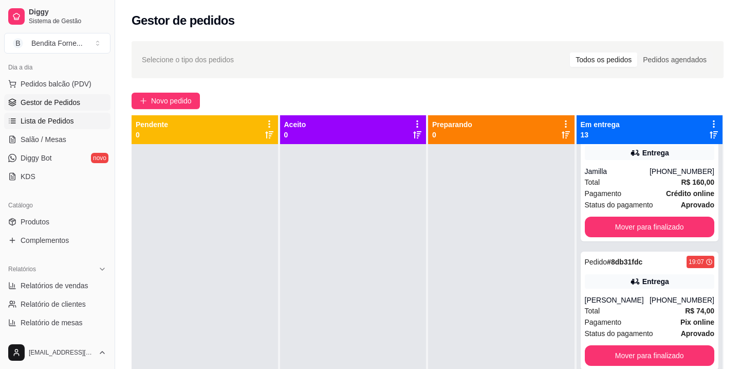
scroll to position [118, 0]
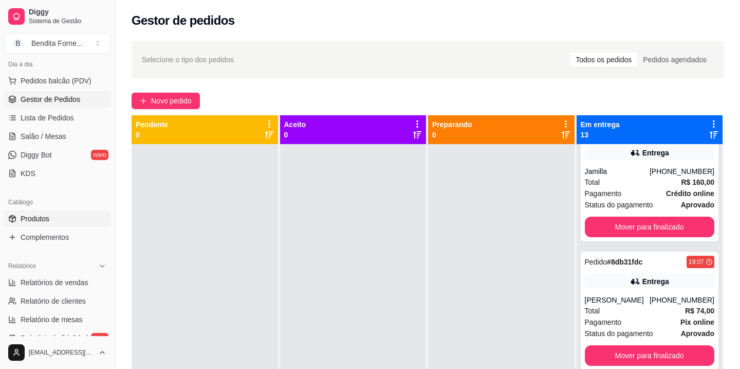
click at [41, 222] on span "Produtos" at bounding box center [35, 218] width 29 height 10
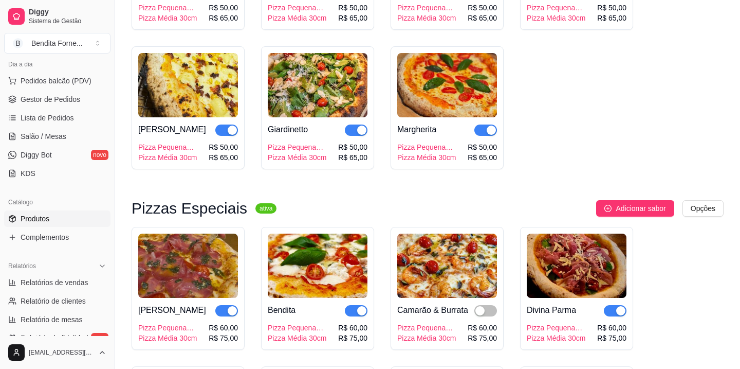
scroll to position [868, 0]
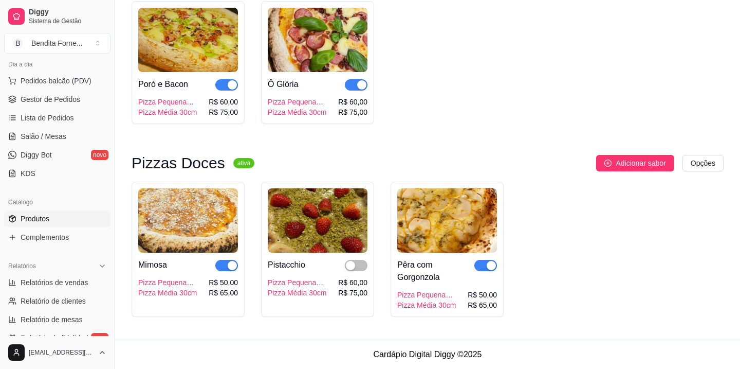
click at [321, 230] on img at bounding box center [318, 220] width 100 height 64
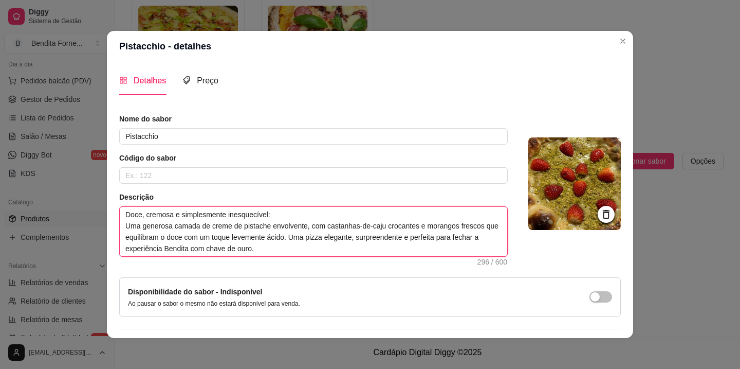
drag, startPoint x: 125, startPoint y: 213, endPoint x: 291, endPoint y: 269, distance: 174.6
click at [291, 269] on div "Nome do sabor Pistacchio Código do sabor Descrição Doce, cremosa e simplesmente…" at bounding box center [370, 238] width 502 height 248
paste textarea "rresistível: uma generosa camada de Nutella aveludada, morangos frescos e sucul…"
type textarea "Doce, cremosa e simplesmente irresistível: [PERSON_NAME] camada de Nutella avel…"
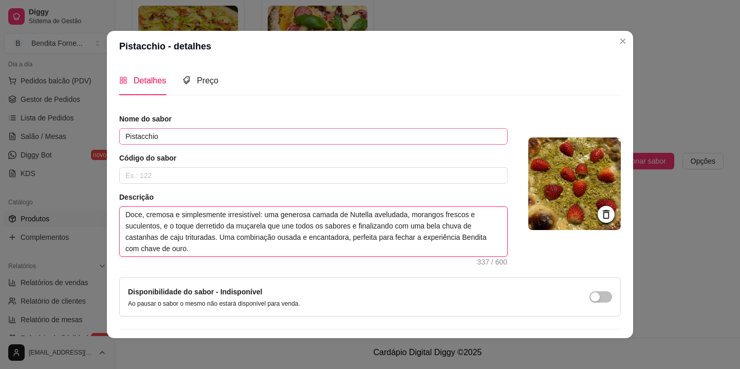
type textarea "Doce, cremosa e simplesmente irresistível: [PERSON_NAME] camada de Nutella avel…"
click at [294, 141] on input "Pistacchio" at bounding box center [313, 136] width 389 height 16
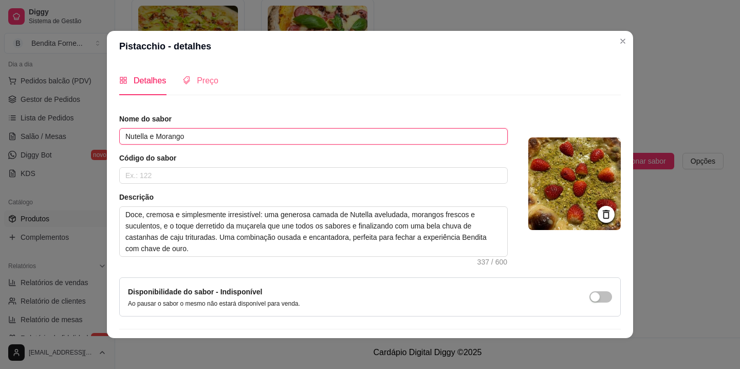
type input "Nutella e Morango"
click at [206, 78] on span "Preço" at bounding box center [208, 80] width 22 height 9
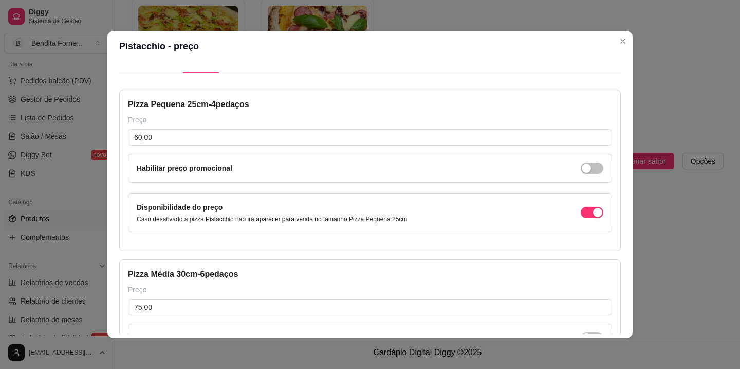
scroll to position [0, 0]
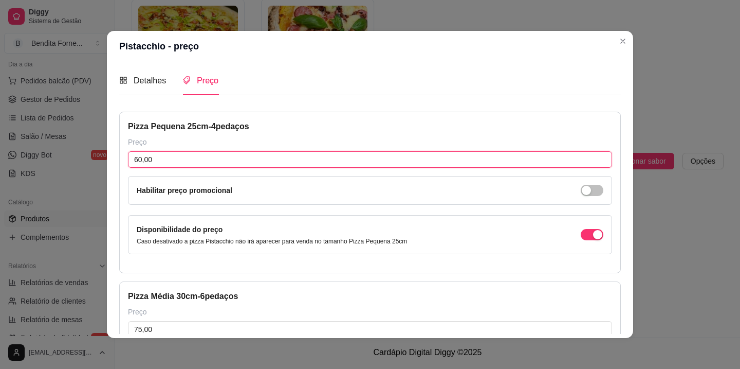
click at [161, 158] on input "60,00" at bounding box center [370, 159] width 484 height 16
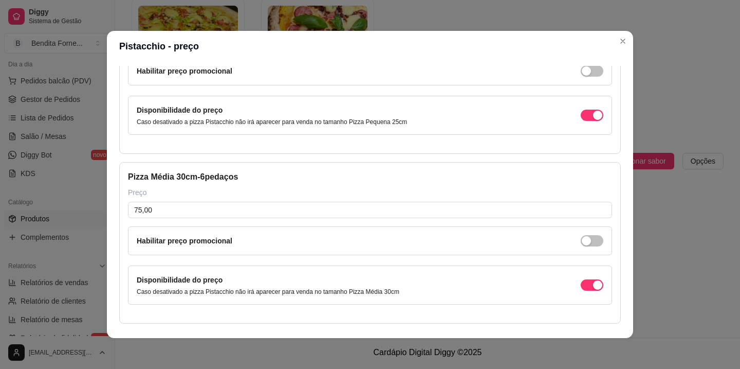
scroll to position [155, 0]
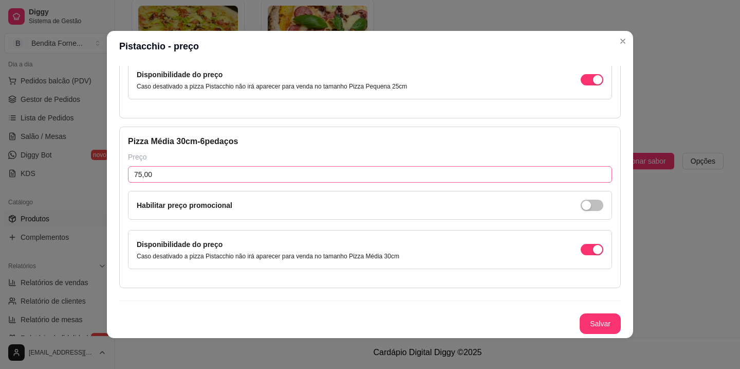
type input "50,00"
click at [160, 179] on input "75,00" at bounding box center [370, 174] width 484 height 16
type input "65,00"
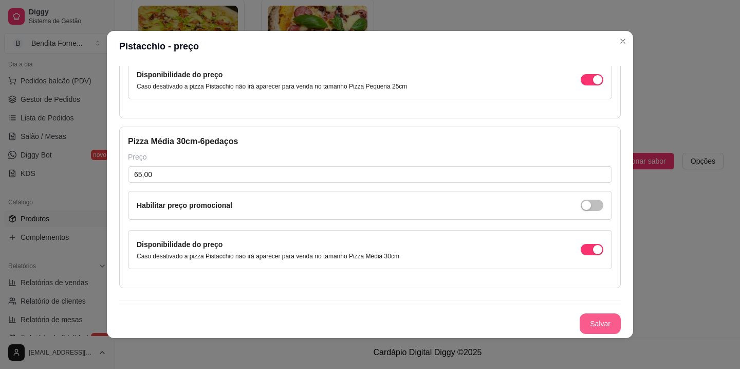
click at [607, 323] on button "Salvar" at bounding box center [600, 323] width 41 height 21
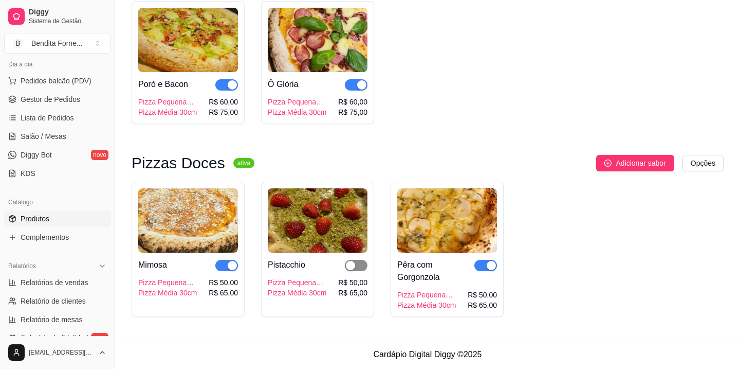
click at [357, 265] on span "button" at bounding box center [356, 265] width 23 height 11
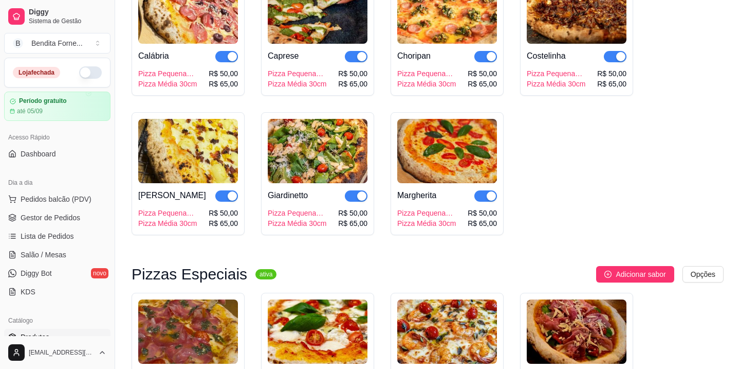
scroll to position [868, 0]
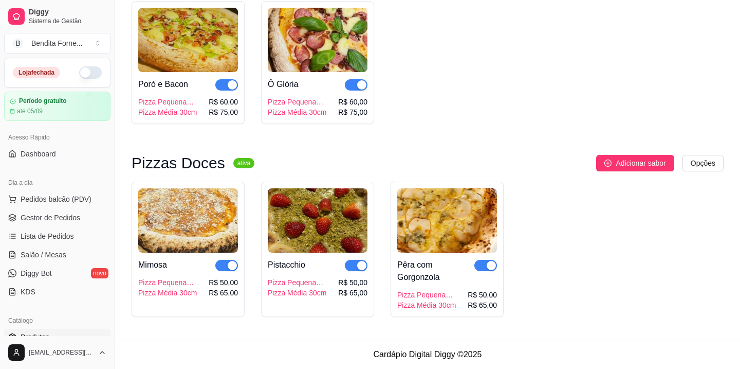
click at [313, 230] on img at bounding box center [318, 220] width 100 height 64
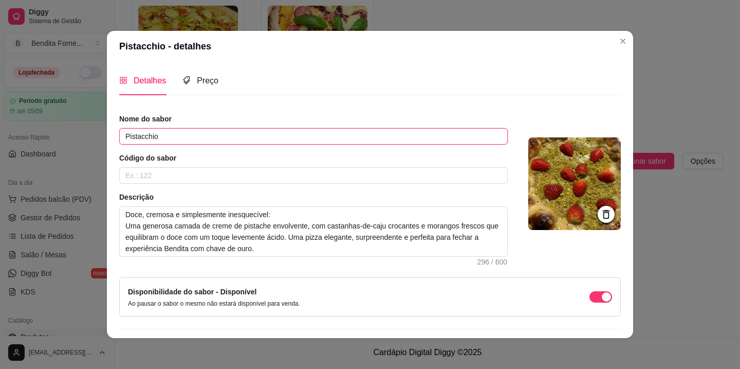
click at [227, 136] on input "Pistacchio" at bounding box center [313, 136] width 389 height 16
type input "Nutella e Morango"
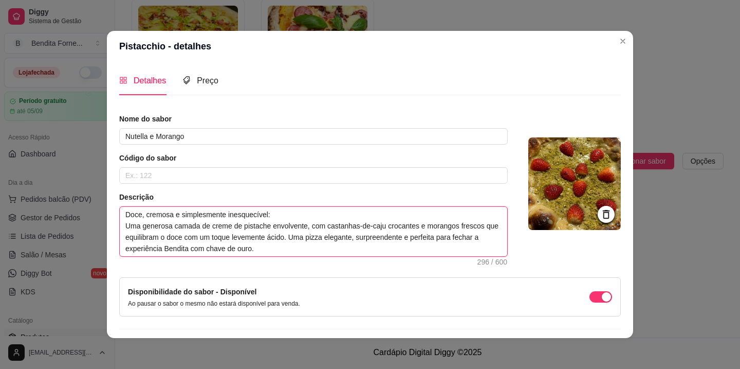
drag, startPoint x: 291, startPoint y: 252, endPoint x: 72, endPoint y: 209, distance: 223.2
click at [72, 209] on div "Pistacchio - detalhes Detalhes Preço Nome do sabor Nutella e Morango Código do …" at bounding box center [370, 184] width 740 height 369
paste textarea "rresistível: uma generosa camada de Nutella aveludada, morangos frescos e sucul…"
type textarea "Doce, cremosa e simplesmente irresistível: [PERSON_NAME] camada de Nutella avel…"
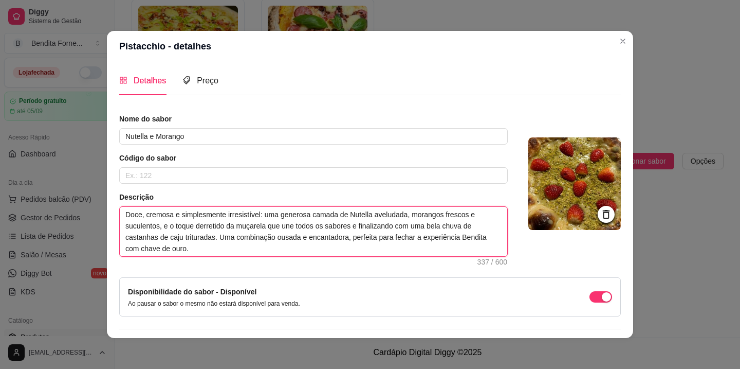
scroll to position [28, 0]
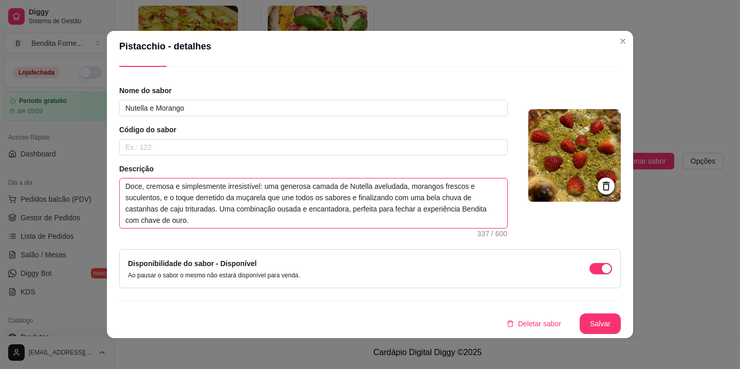
type textarea "Doce, cremosa e simplesmente irresistível: [PERSON_NAME] camada de Nutella avel…"
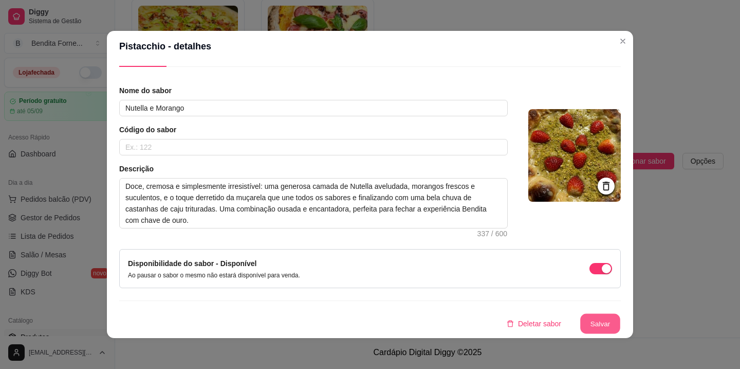
click at [596, 325] on button "Salvar" at bounding box center [600, 324] width 40 height 20
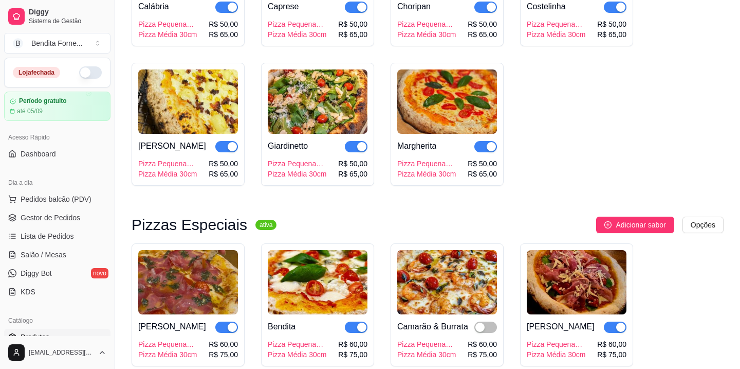
scroll to position [868, 0]
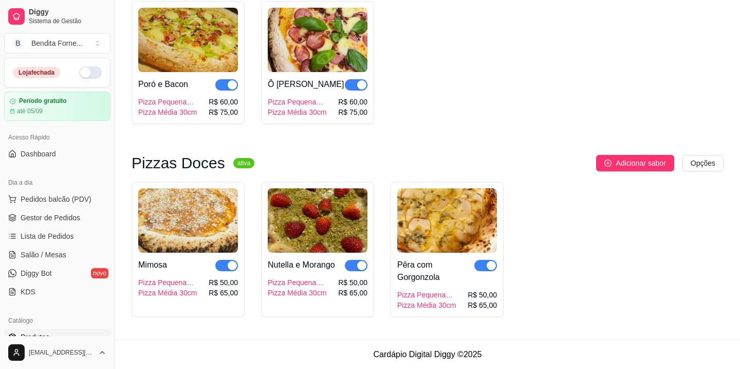
click at [283, 216] on img at bounding box center [318, 220] width 100 height 64
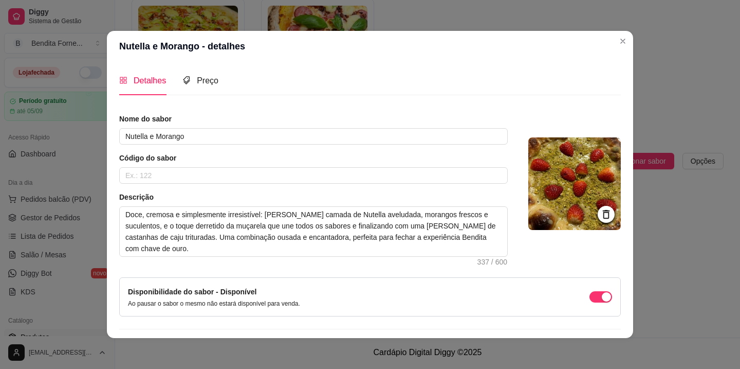
click at [596, 195] on img at bounding box center [574, 183] width 93 height 93
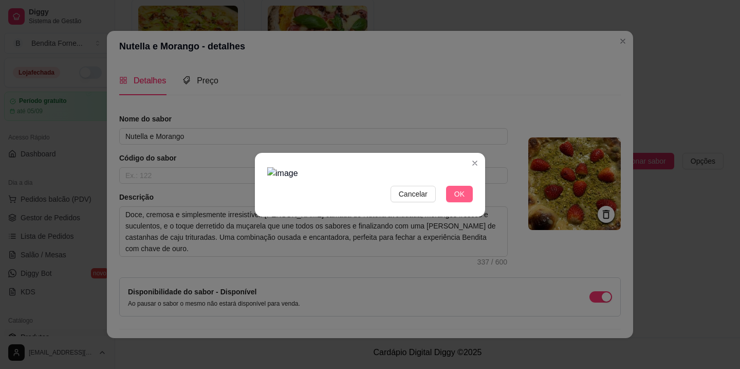
click at [460, 194] on span "OK" at bounding box center [459, 193] width 10 height 11
click at [421, 197] on span "Cancelar" at bounding box center [413, 193] width 29 height 11
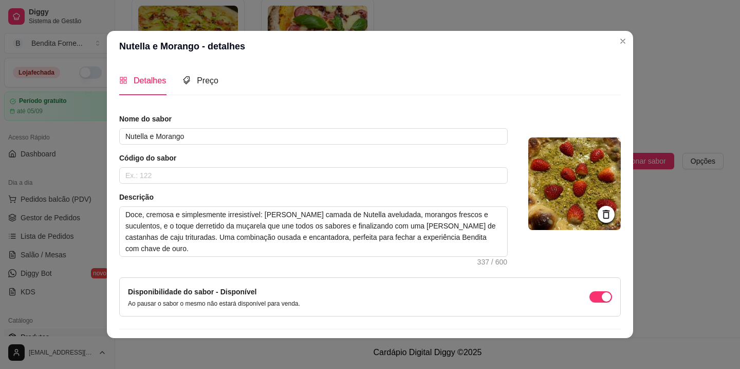
click at [589, 176] on img at bounding box center [574, 183] width 93 height 93
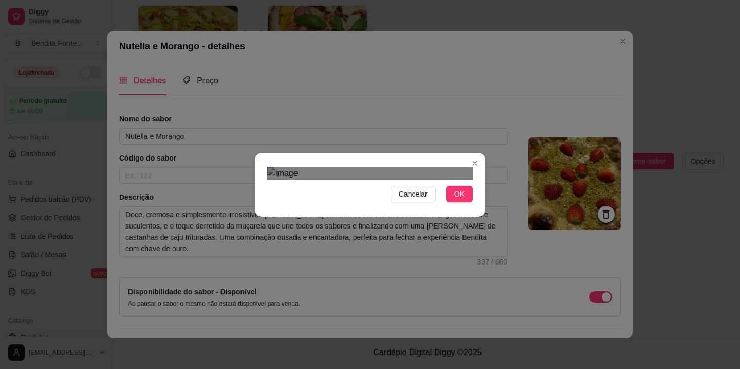
click at [463, 194] on div "Use the arrow keys to move the crop selection area" at bounding box center [380, 276] width 185 height 185
click at [373, 179] on div at bounding box center [370, 173] width 206 height 12
click at [423, 274] on div "Use the arrow keys to move the crop selection area" at bounding box center [423, 324] width 100 height 100
click at [370, 271] on div "Use the arrow keys to move the north west drag handle to change the crop select…" at bounding box center [370, 271] width 0 height 0
click at [402, 249] on div "Use the arrow keys to move the crop selection area" at bounding box center [422, 299] width 101 height 101
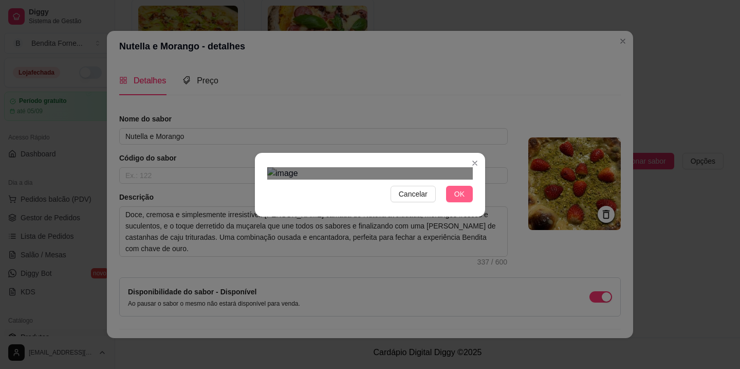
click at [467, 202] on button "OK" at bounding box center [459, 194] width 27 height 16
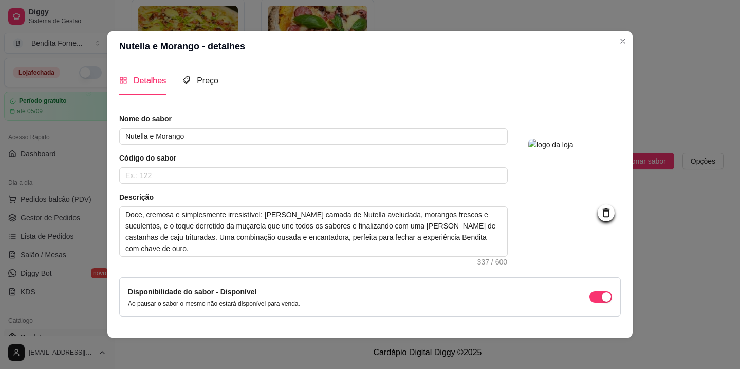
scroll to position [28, 0]
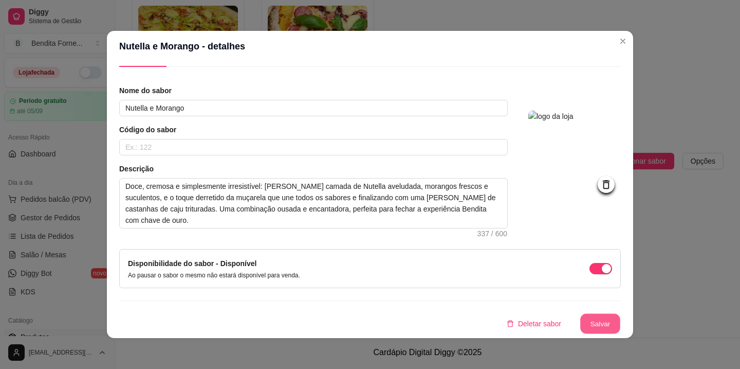
click at [594, 323] on button "Salvar" at bounding box center [600, 324] width 40 height 20
click at [605, 326] on button "Salvar" at bounding box center [600, 324] width 40 height 20
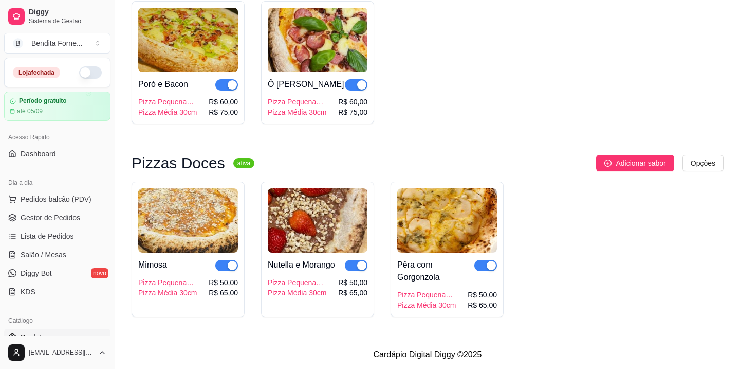
click at [80, 76] on div "Loja fechada" at bounding box center [57, 72] width 89 height 12
click at [88, 72] on button "button" at bounding box center [90, 72] width 23 height 12
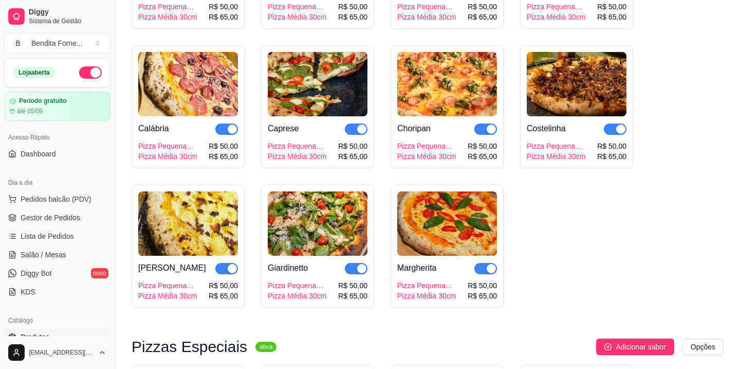
scroll to position [0, 0]
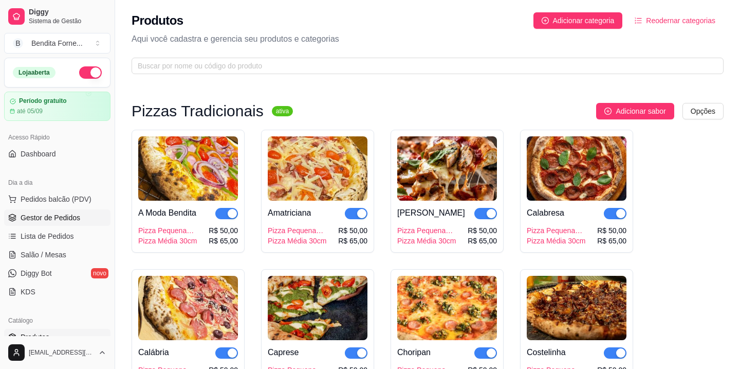
click at [52, 225] on link "Gestor de Pedidos" at bounding box center [57, 217] width 106 height 16
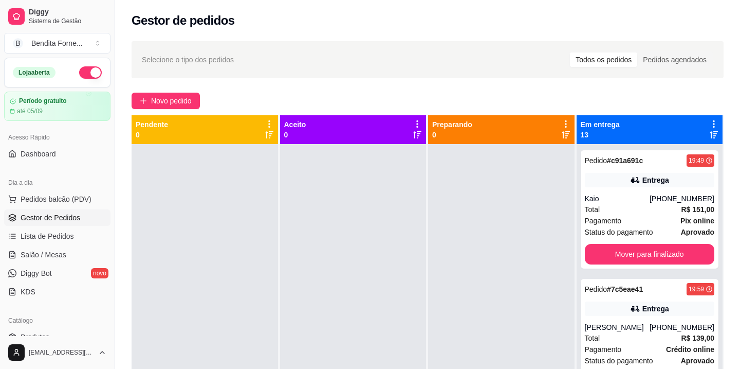
click at [52, 225] on link "Gestor de Pedidos" at bounding box center [57, 217] width 106 height 16
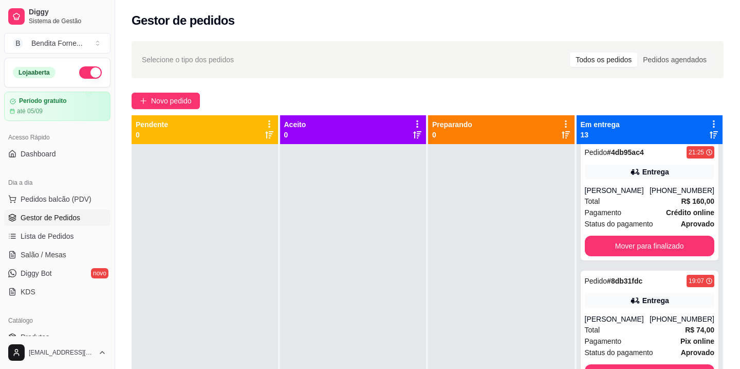
scroll to position [1322, 0]
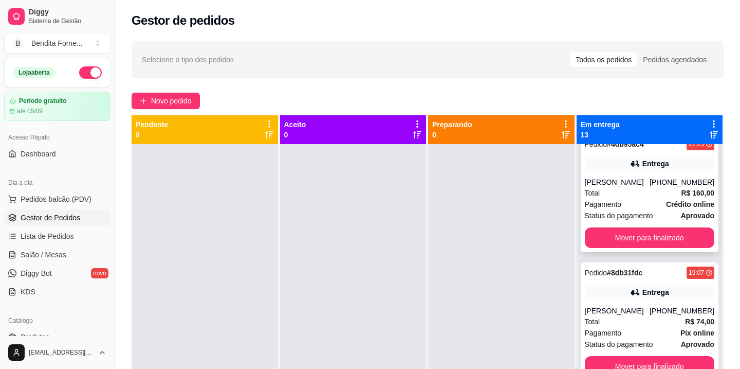
click at [643, 187] on div "Total R$ 160,00" at bounding box center [650, 192] width 130 height 11
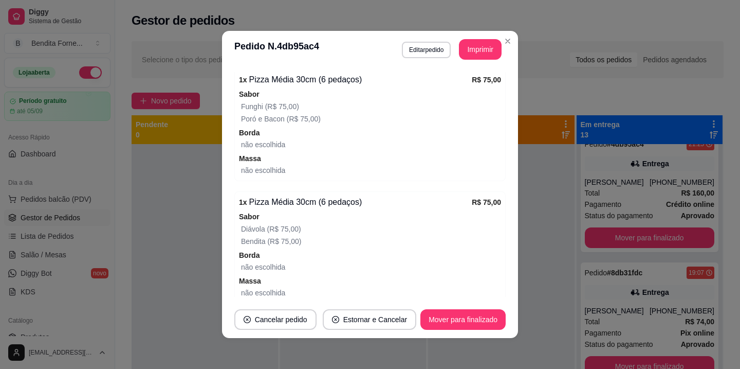
scroll to position [348, 0]
